Goal: Information Seeking & Learning: Learn about a topic

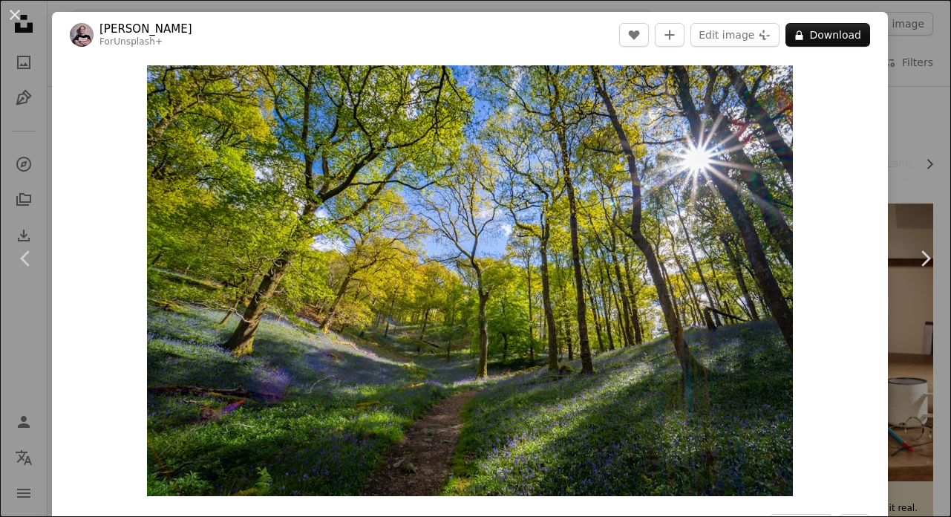
scroll to position [2781, 0]
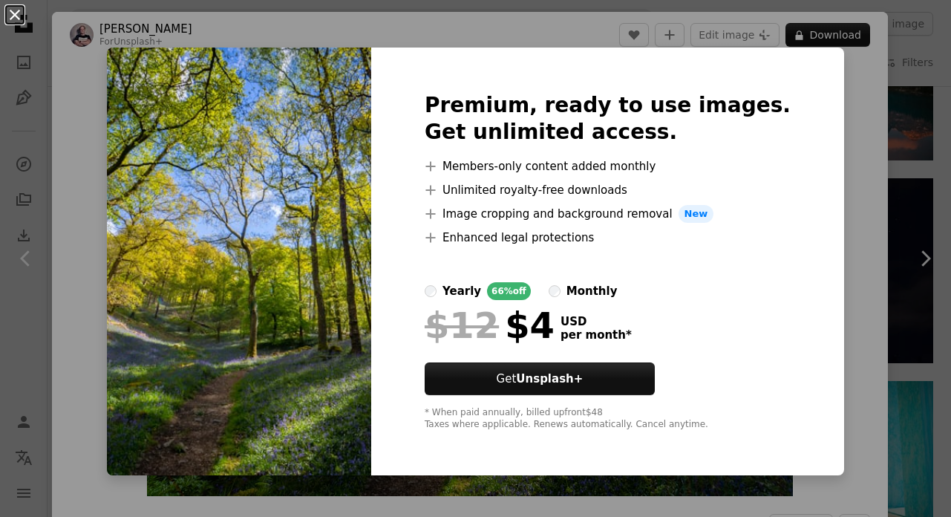
click at [14, 17] on button "An X shape" at bounding box center [15, 15] width 18 height 18
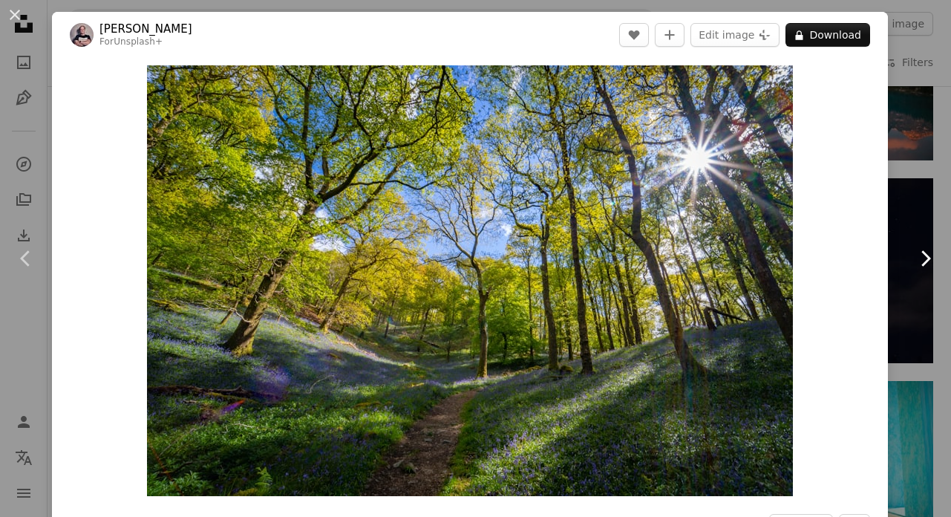
click at [900, 215] on link "Chevron right" at bounding box center [925, 258] width 52 height 143
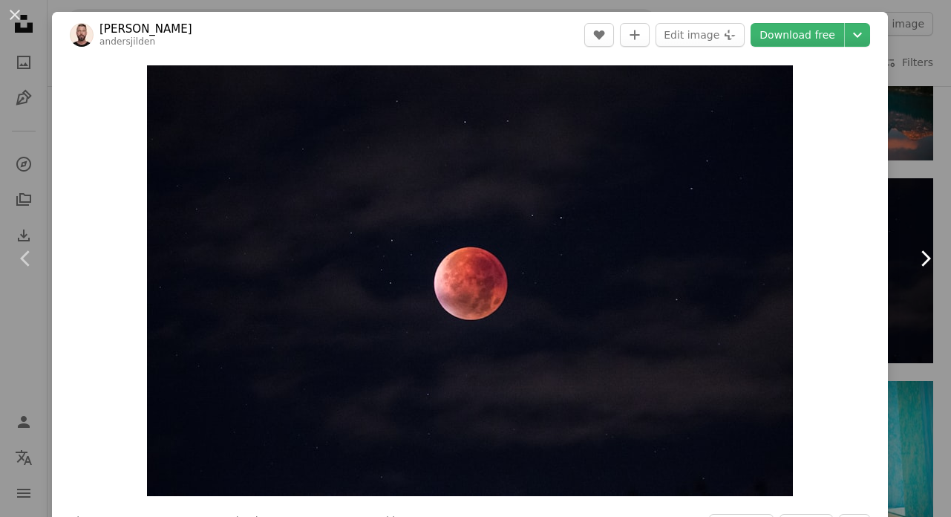
click at [927, 260] on icon at bounding box center [927, 258] width 10 height 16
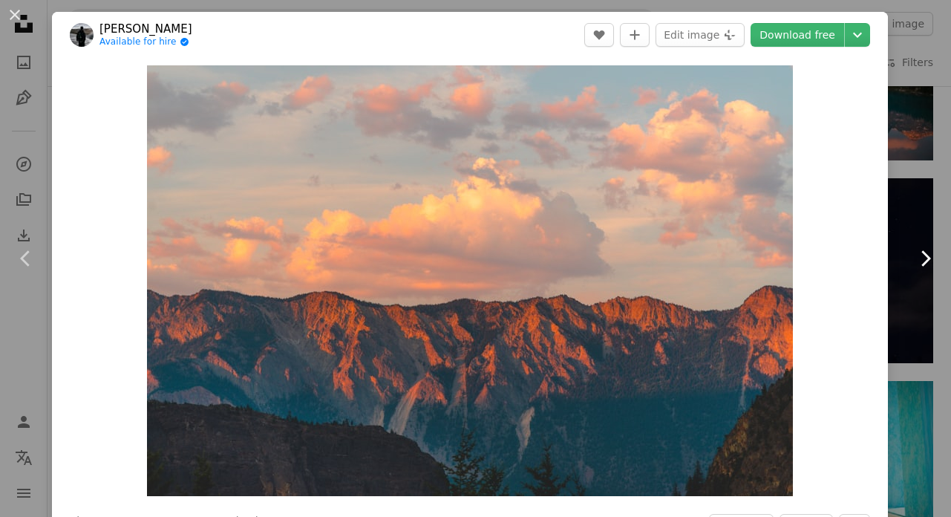
click at [927, 260] on icon at bounding box center [927, 258] width 10 height 16
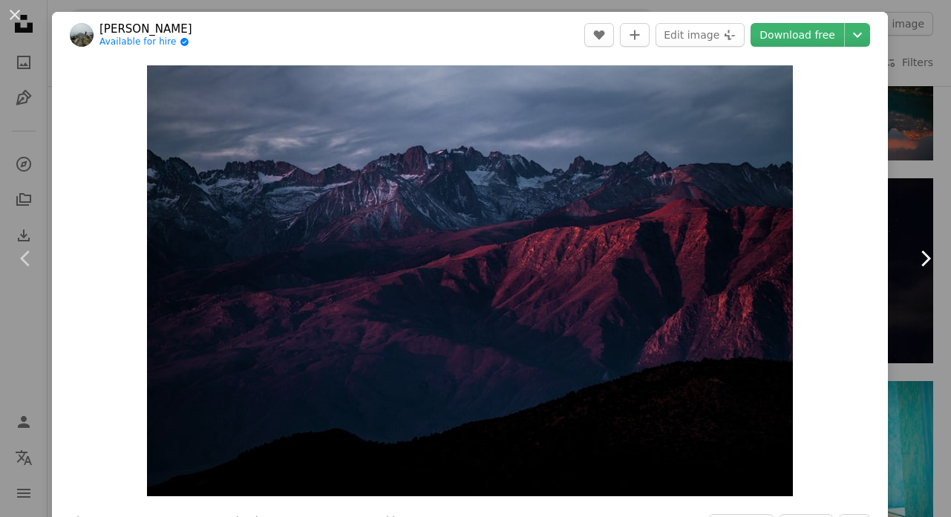
click at [927, 258] on icon at bounding box center [927, 258] width 10 height 16
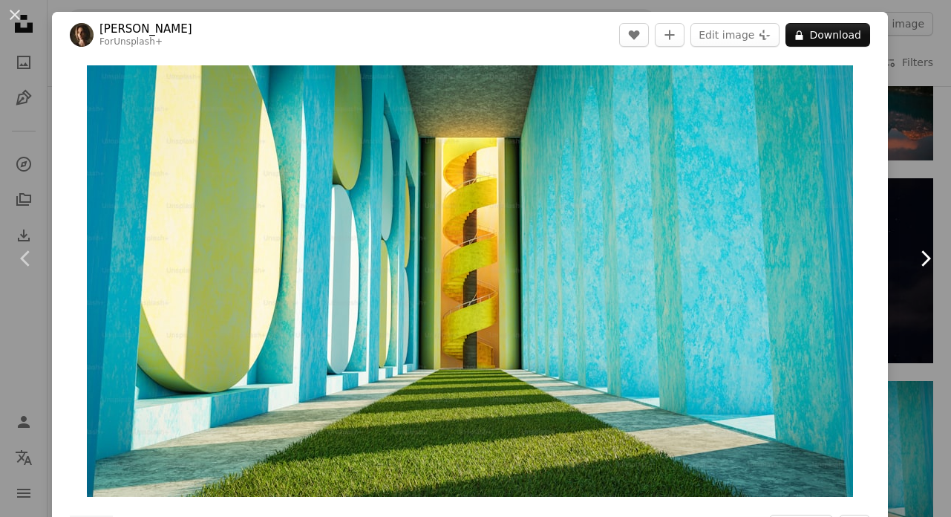
click at [927, 258] on icon at bounding box center [927, 258] width 10 height 16
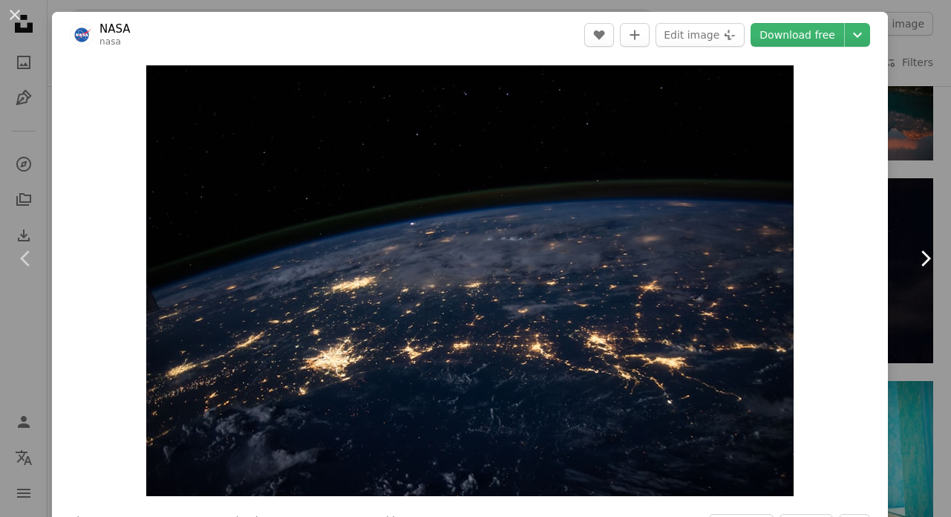
click at [924, 259] on icon "Chevron right" at bounding box center [925, 259] width 24 height 24
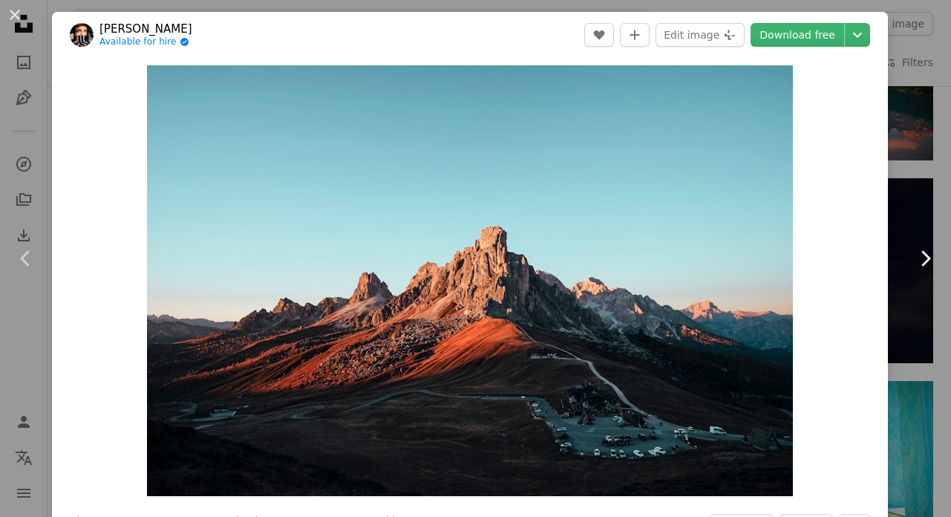
click at [924, 259] on icon "Chevron right" at bounding box center [925, 259] width 24 height 24
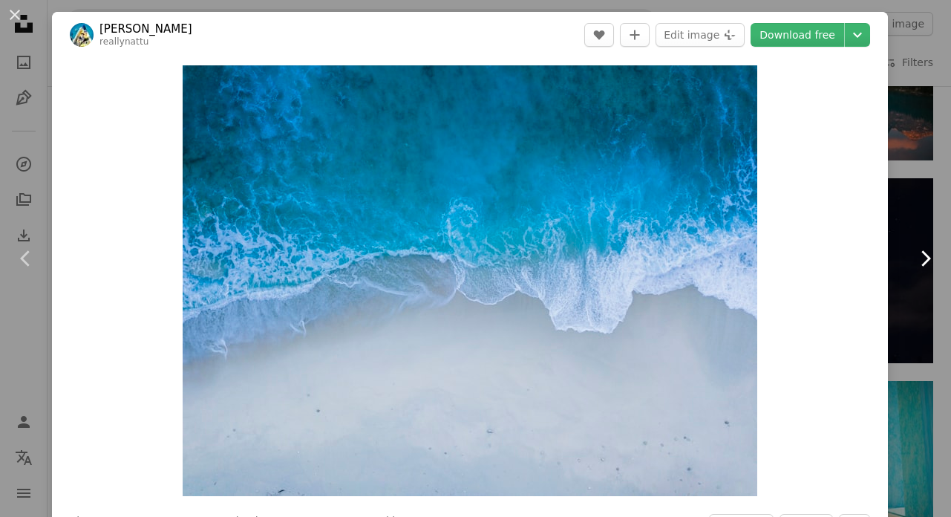
click at [924, 259] on icon "Chevron right" at bounding box center [925, 259] width 24 height 24
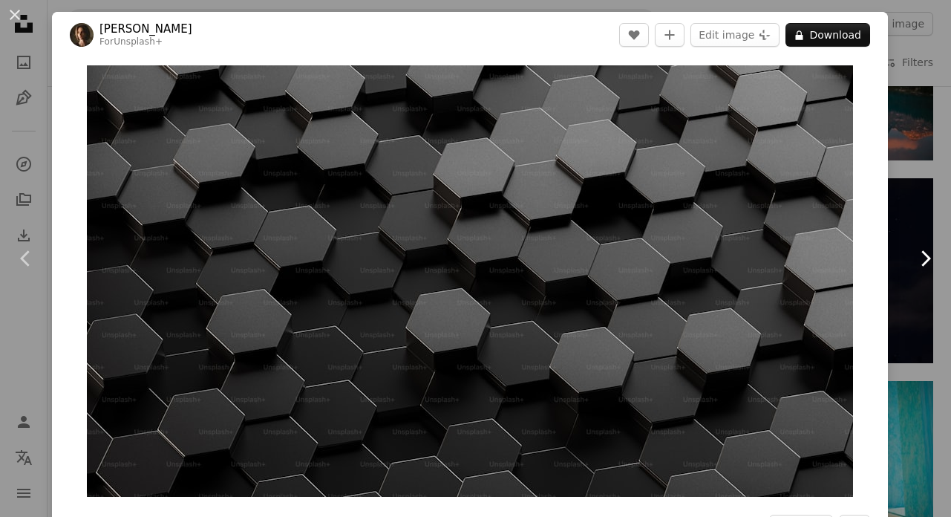
click at [924, 259] on icon "Chevron right" at bounding box center [925, 259] width 24 height 24
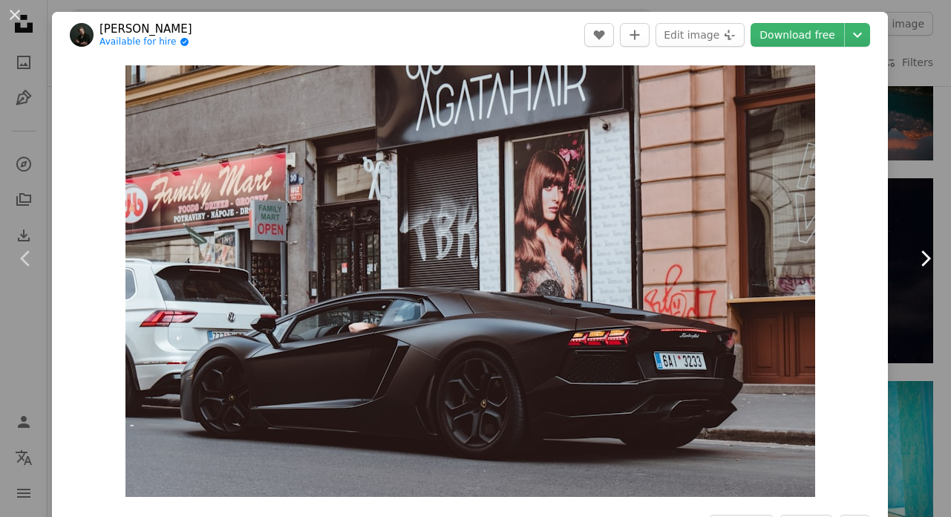
click at [924, 259] on icon "Chevron right" at bounding box center [925, 259] width 24 height 24
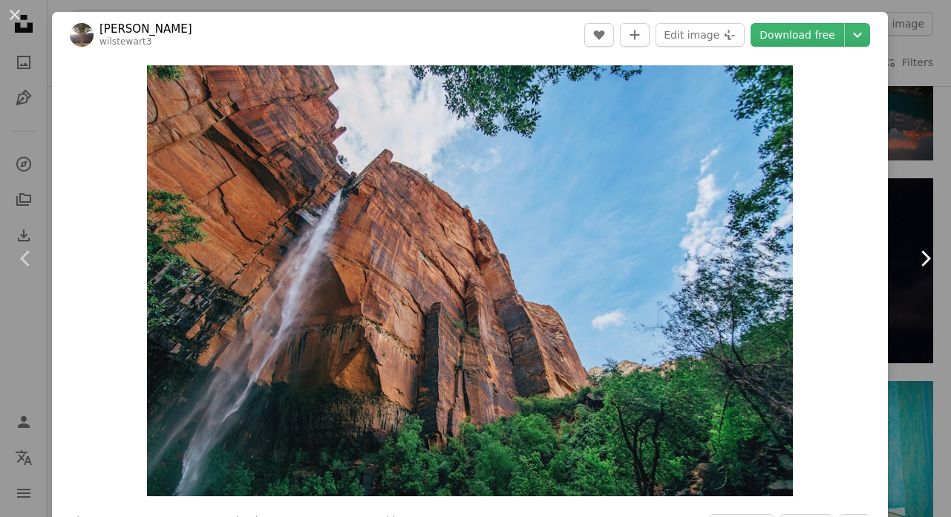
click at [924, 259] on icon "Chevron right" at bounding box center [925, 259] width 24 height 24
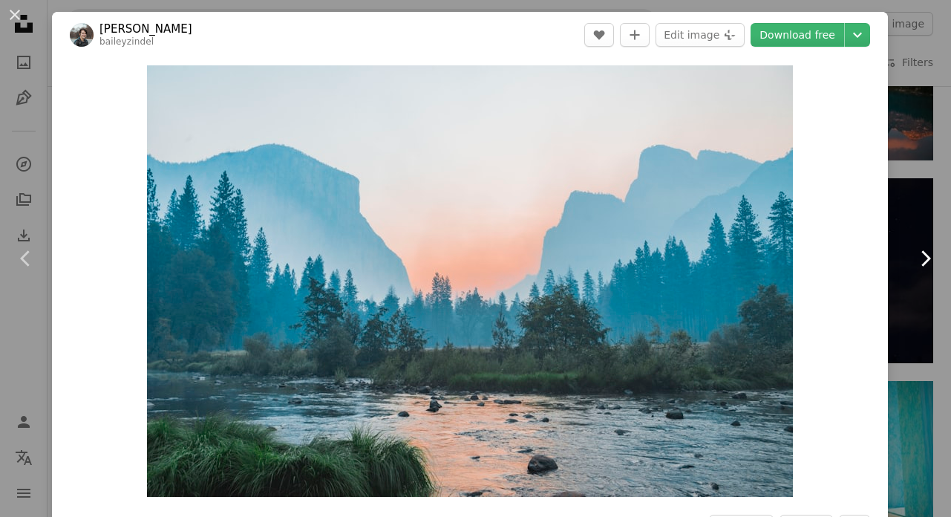
click at [924, 259] on icon "Chevron right" at bounding box center [925, 259] width 24 height 24
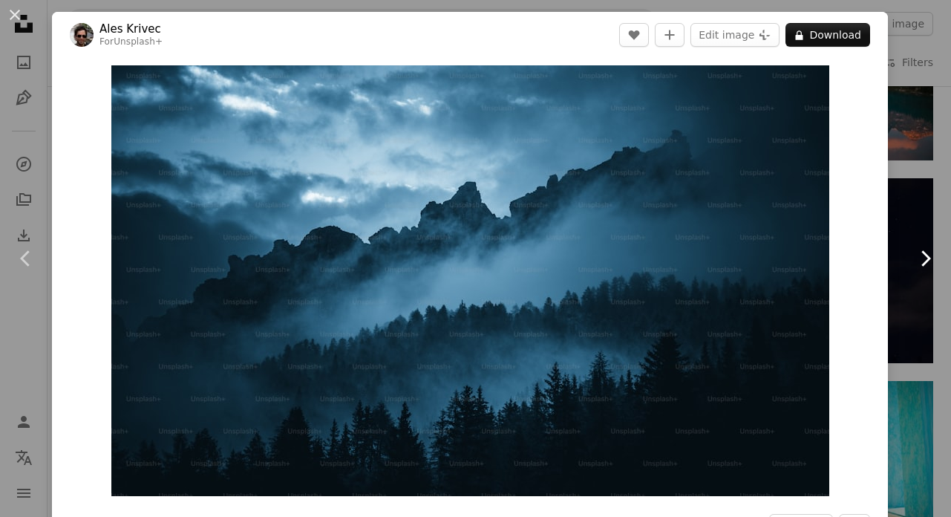
click at [924, 259] on icon "Chevron right" at bounding box center [925, 259] width 24 height 24
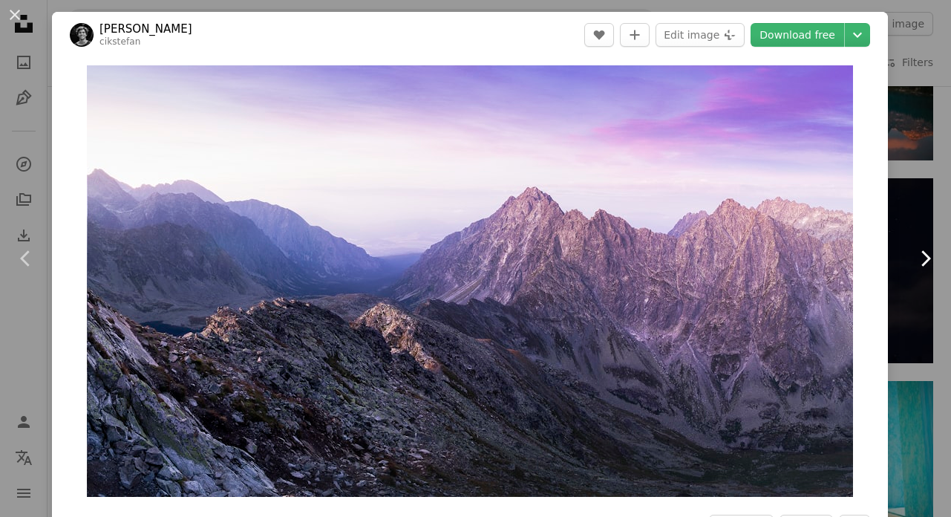
click at [924, 259] on icon "Chevron right" at bounding box center [925, 259] width 24 height 24
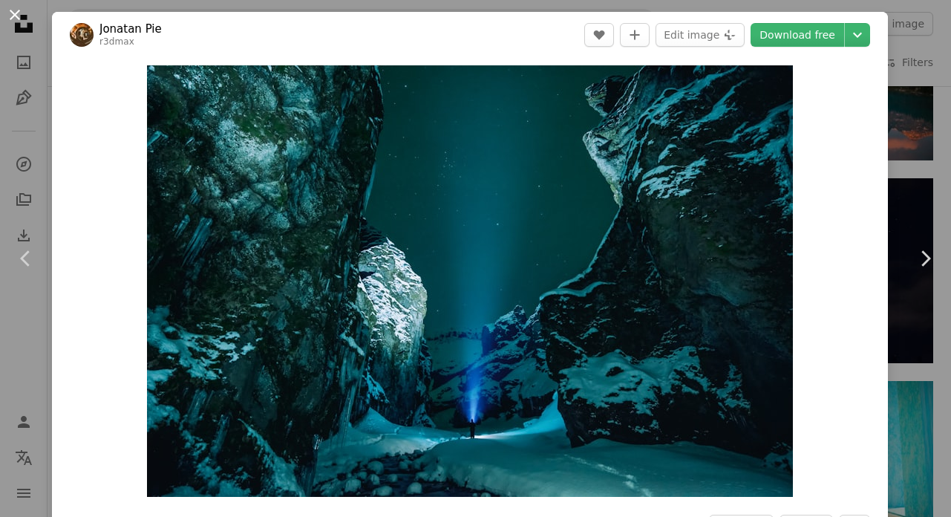
click at [14, 16] on button "An X shape" at bounding box center [15, 15] width 18 height 18
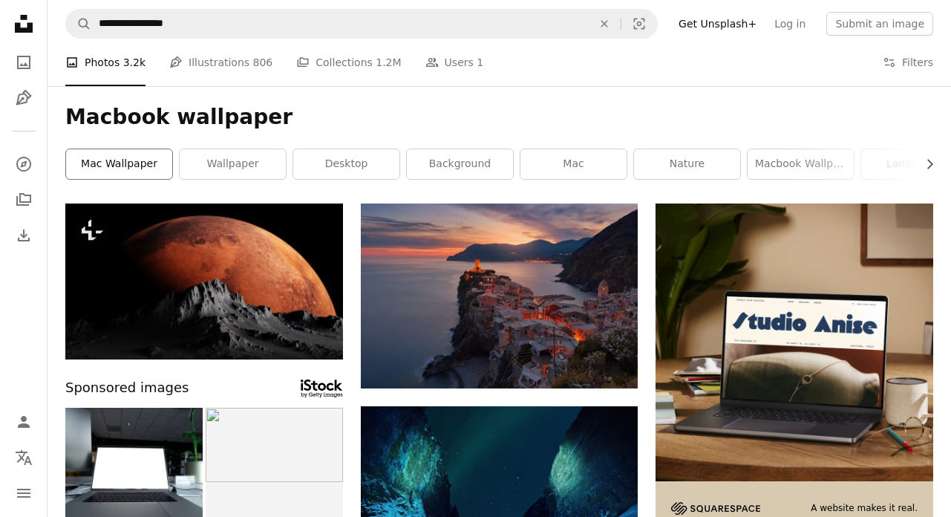
click at [133, 160] on link "mac wallpaper" at bounding box center [119, 164] width 106 height 30
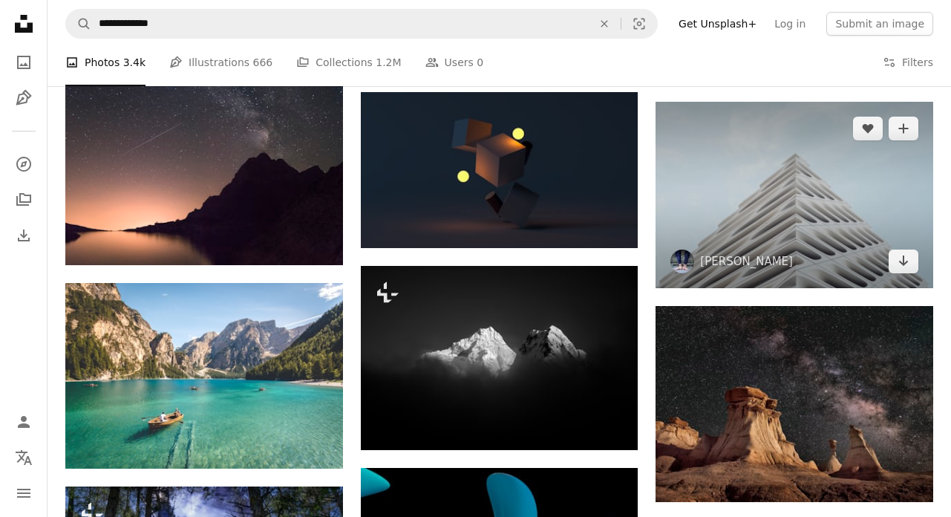
scroll to position [8416, 0]
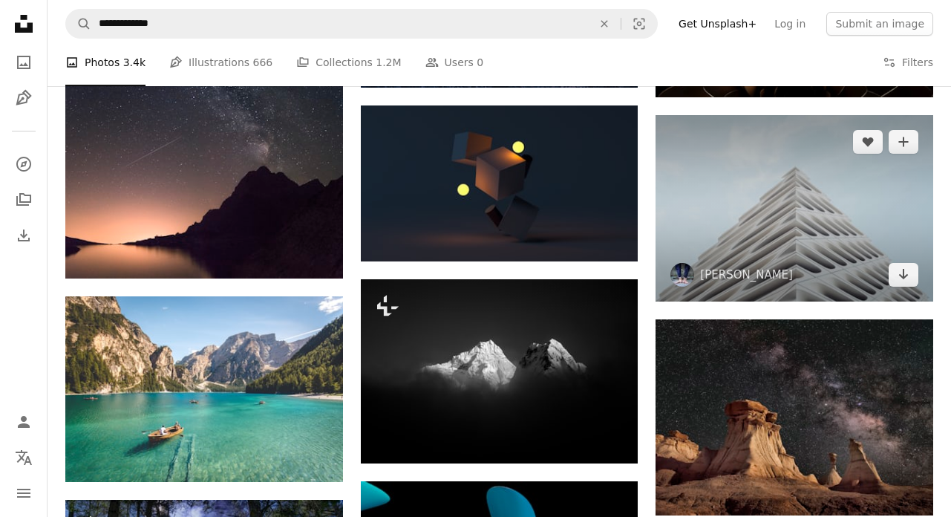
click at [776, 277] on img at bounding box center [795, 208] width 278 height 186
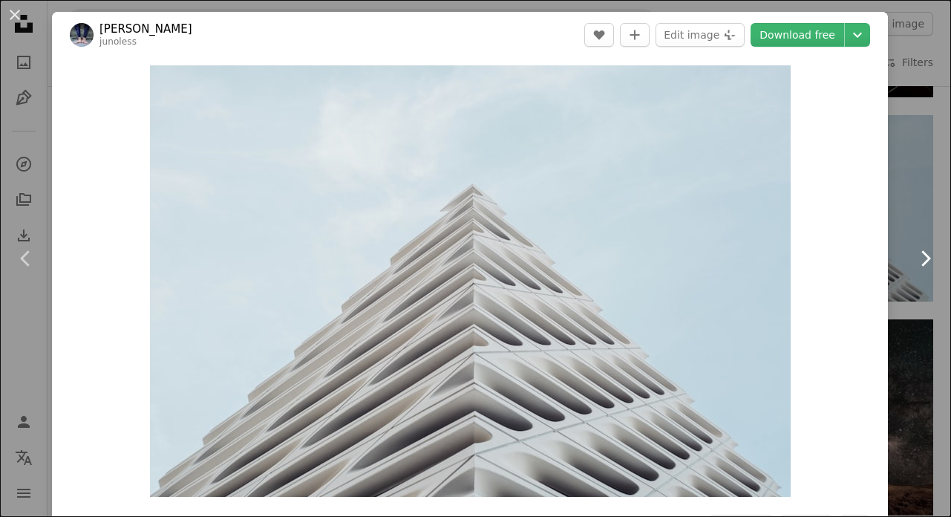
click at [926, 262] on icon at bounding box center [927, 258] width 10 height 16
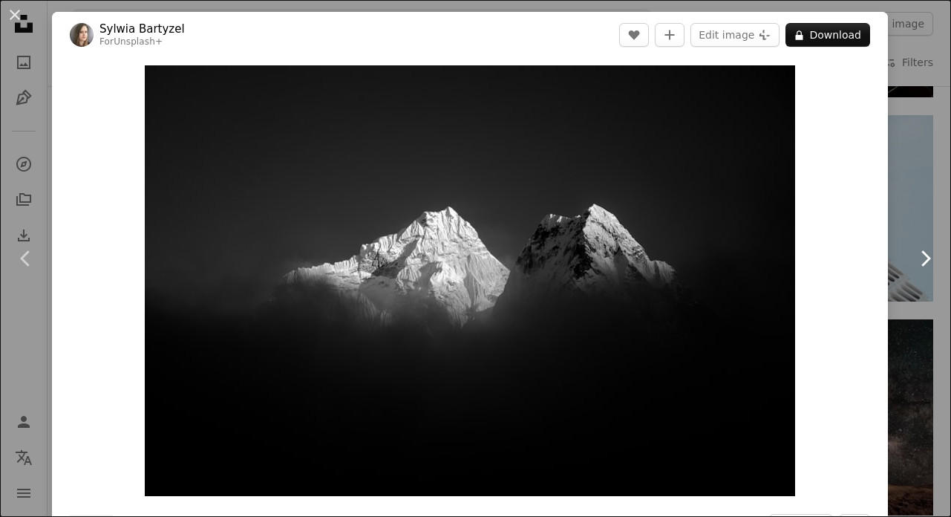
click at [926, 262] on icon at bounding box center [927, 258] width 10 height 16
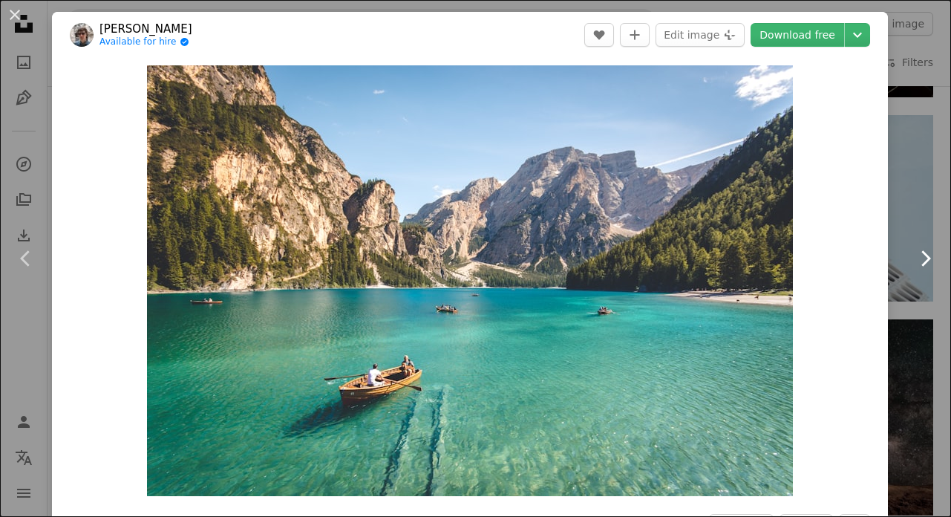
click at [929, 251] on icon "Chevron right" at bounding box center [925, 259] width 24 height 24
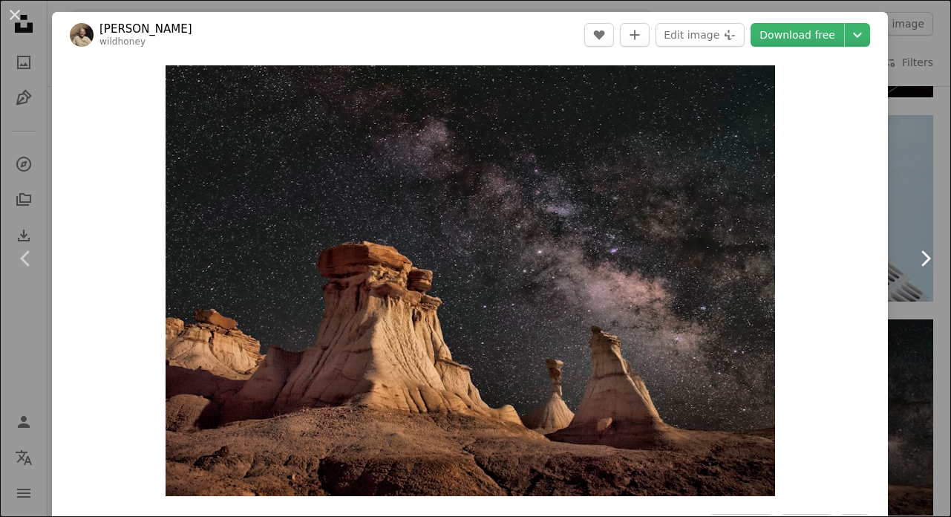
click at [925, 261] on icon "Chevron right" at bounding box center [925, 259] width 24 height 24
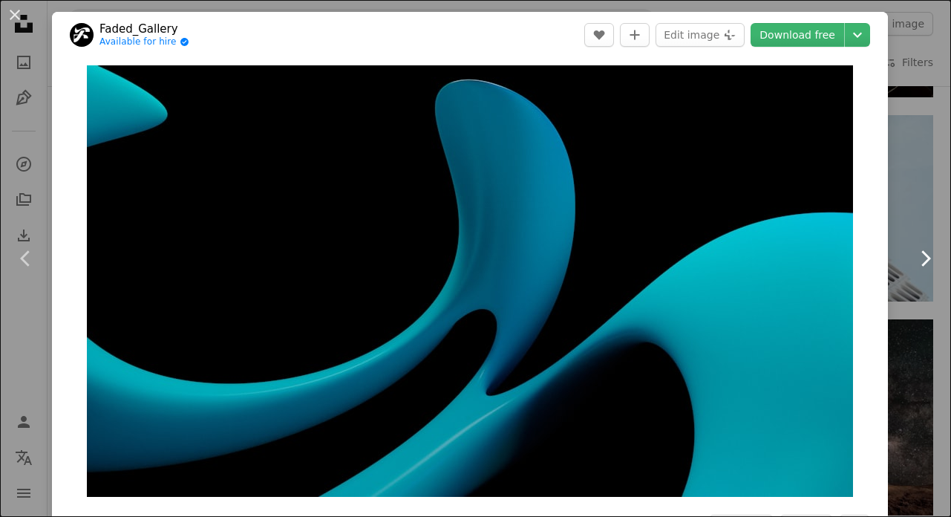
click at [925, 261] on icon "Chevron right" at bounding box center [925, 259] width 24 height 24
